Goal: Information Seeking & Learning: Learn about a topic

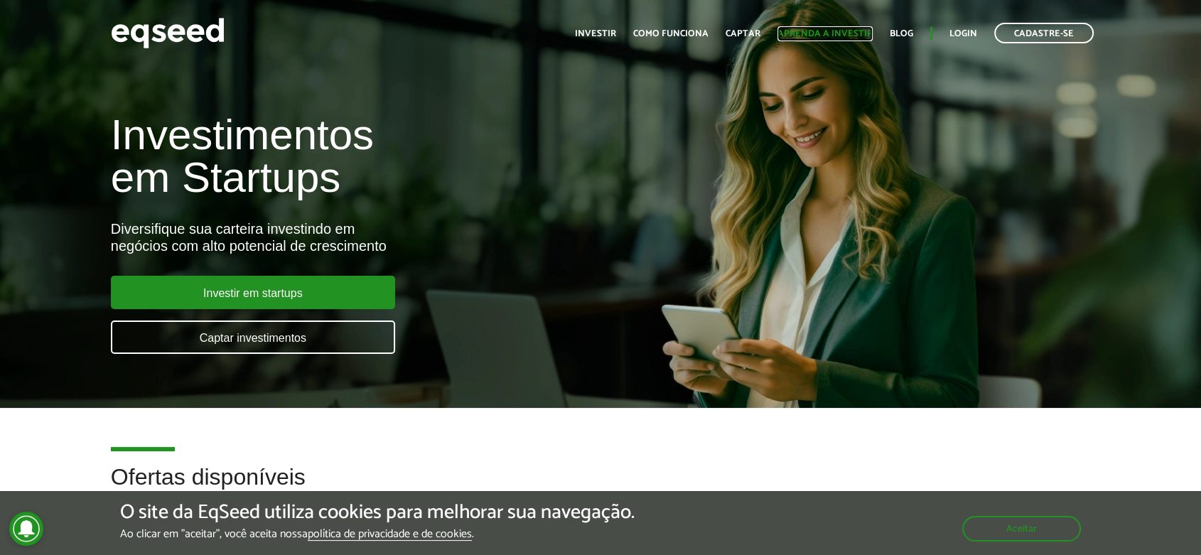
click at [785, 33] on link "Aprenda a investir" at bounding box center [824, 33] width 95 height 9
